Goal: Find specific fact: Find specific fact

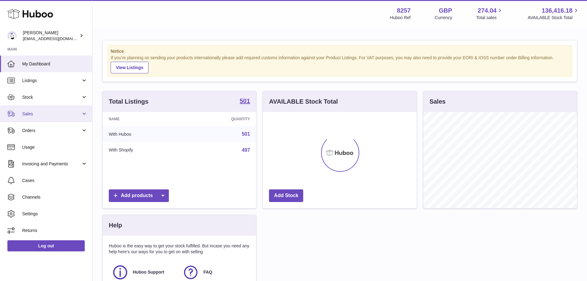
scroll to position [96, 154]
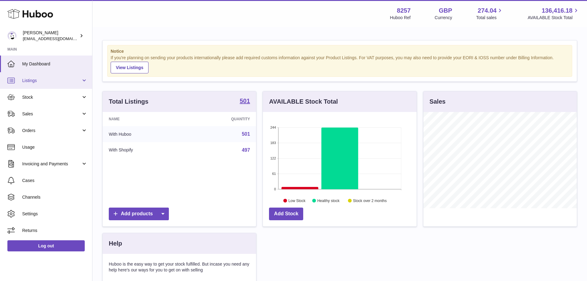
click at [34, 78] on span "Listings" at bounding box center [51, 81] width 59 height 6
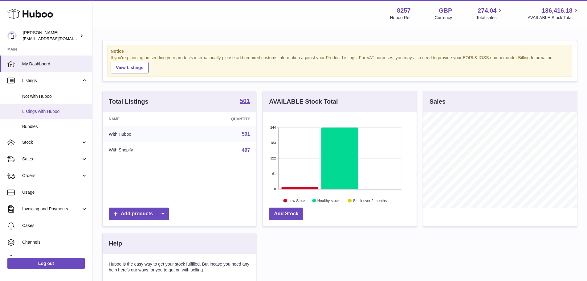
click at [53, 114] on span "Listings with Huboo" at bounding box center [54, 111] width 65 height 6
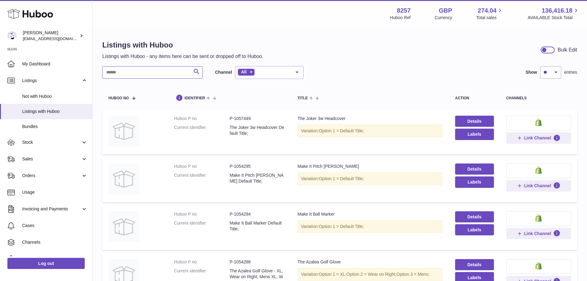
click at [178, 70] on input "text" at bounding box center [152, 72] width 100 height 12
type input "******"
click at [247, 114] on td "Huboo P no P-1040736 Current identifier Smoke Show Black Mallet Headcover Defau…" at bounding box center [230, 131] width 124 height 45
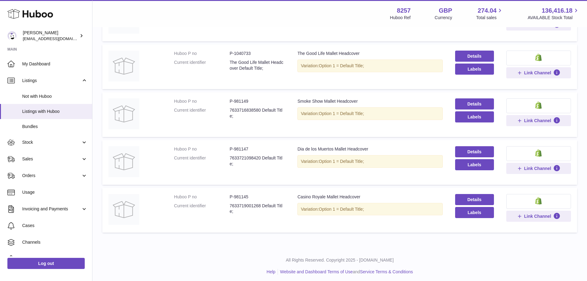
scroll to position [211, 0]
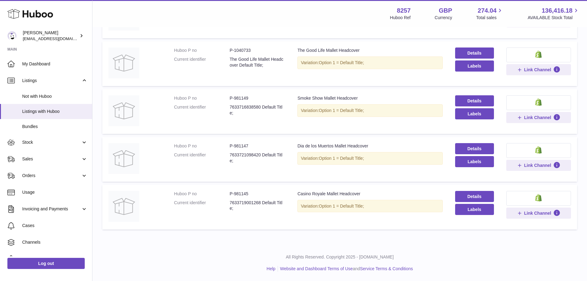
click at [236, 194] on dd "P-981145" at bounding box center [257, 194] width 55 height 6
copy dd "981145"
